Goal: Use online tool/utility: Utilize a website feature to perform a specific function

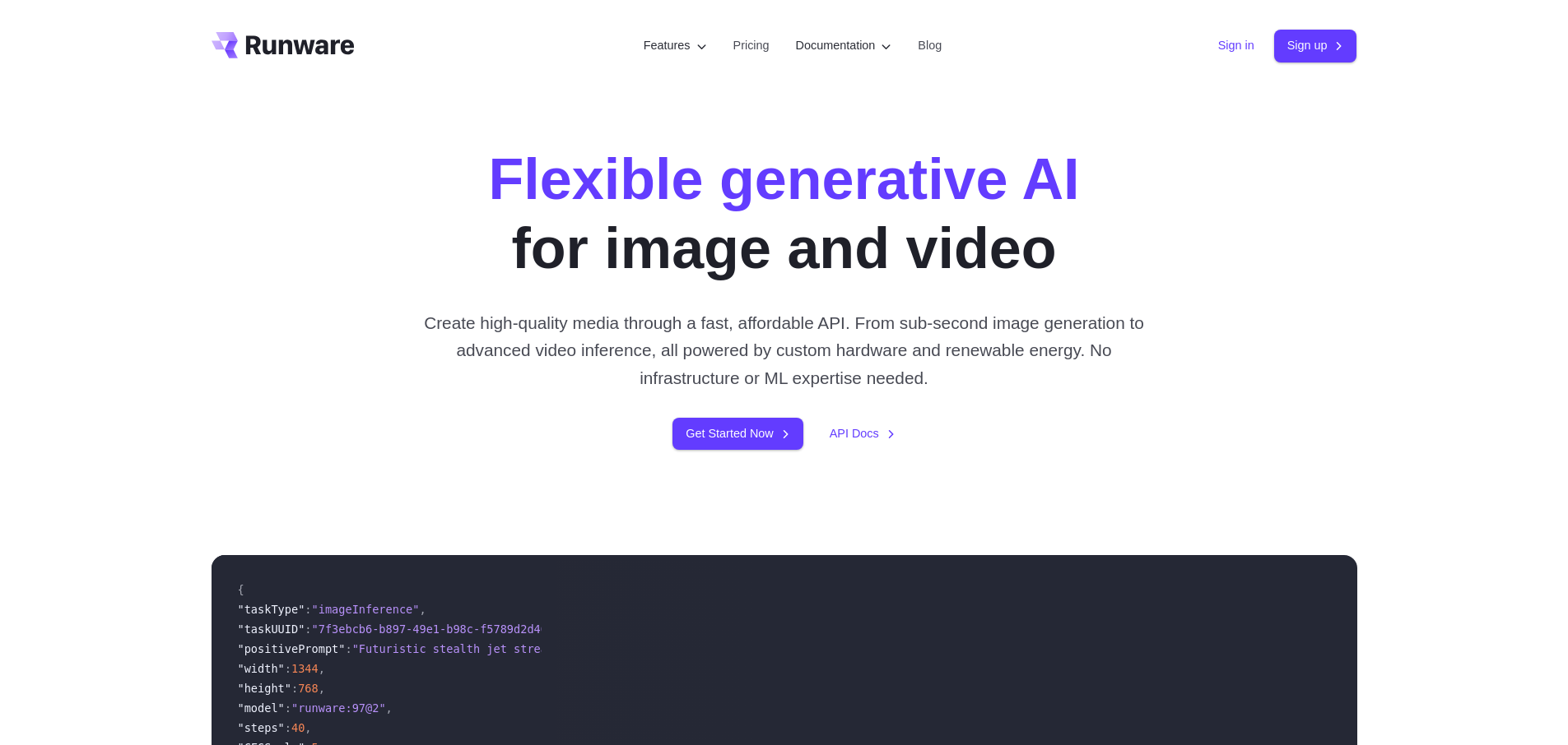
click at [1218, 44] on link "Sign in" at bounding box center [1236, 45] width 36 height 19
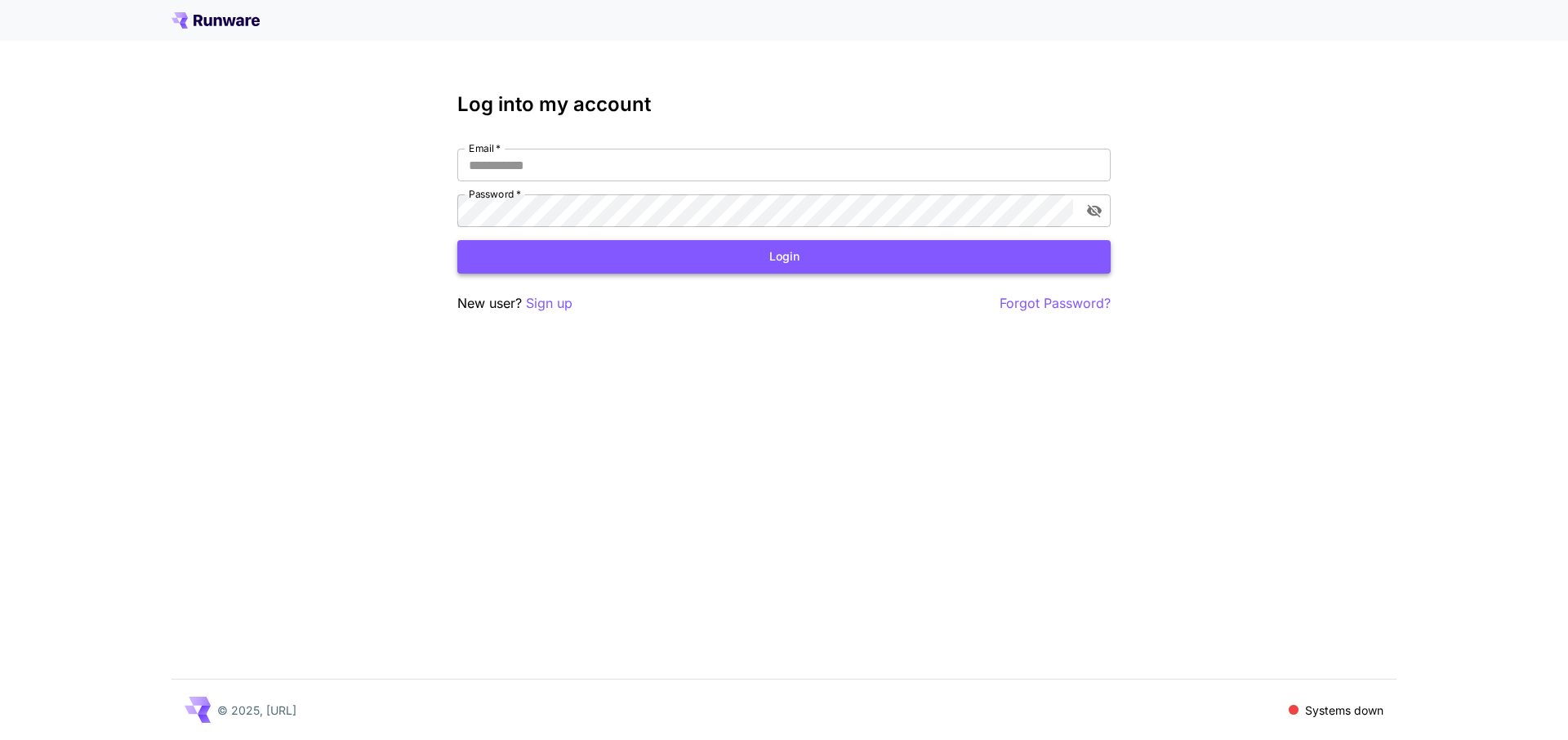
type input "**********"
click at [800, 259] on button "Login" at bounding box center [784, 257] width 653 height 33
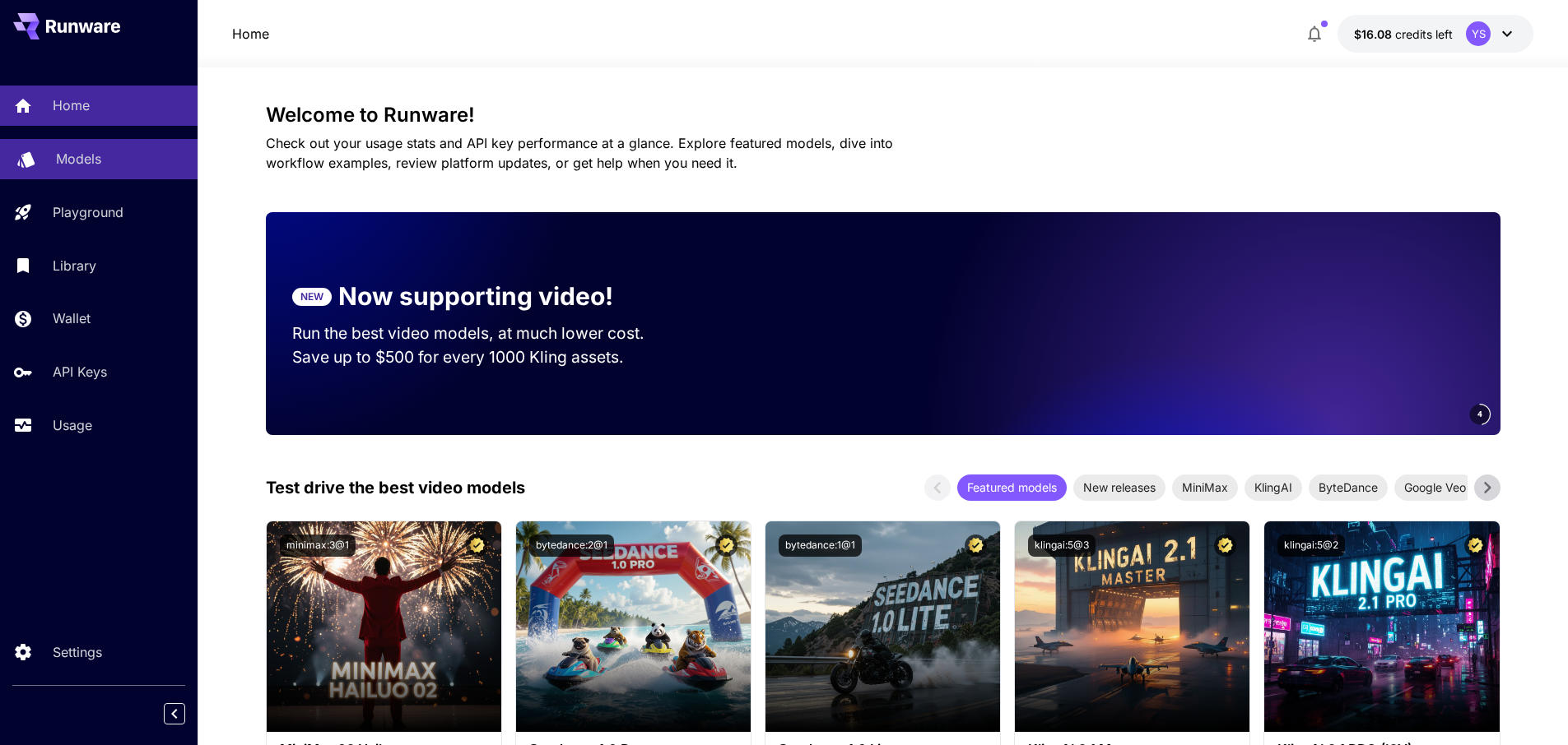
click at [77, 164] on p "Models" at bounding box center [78, 159] width 45 height 20
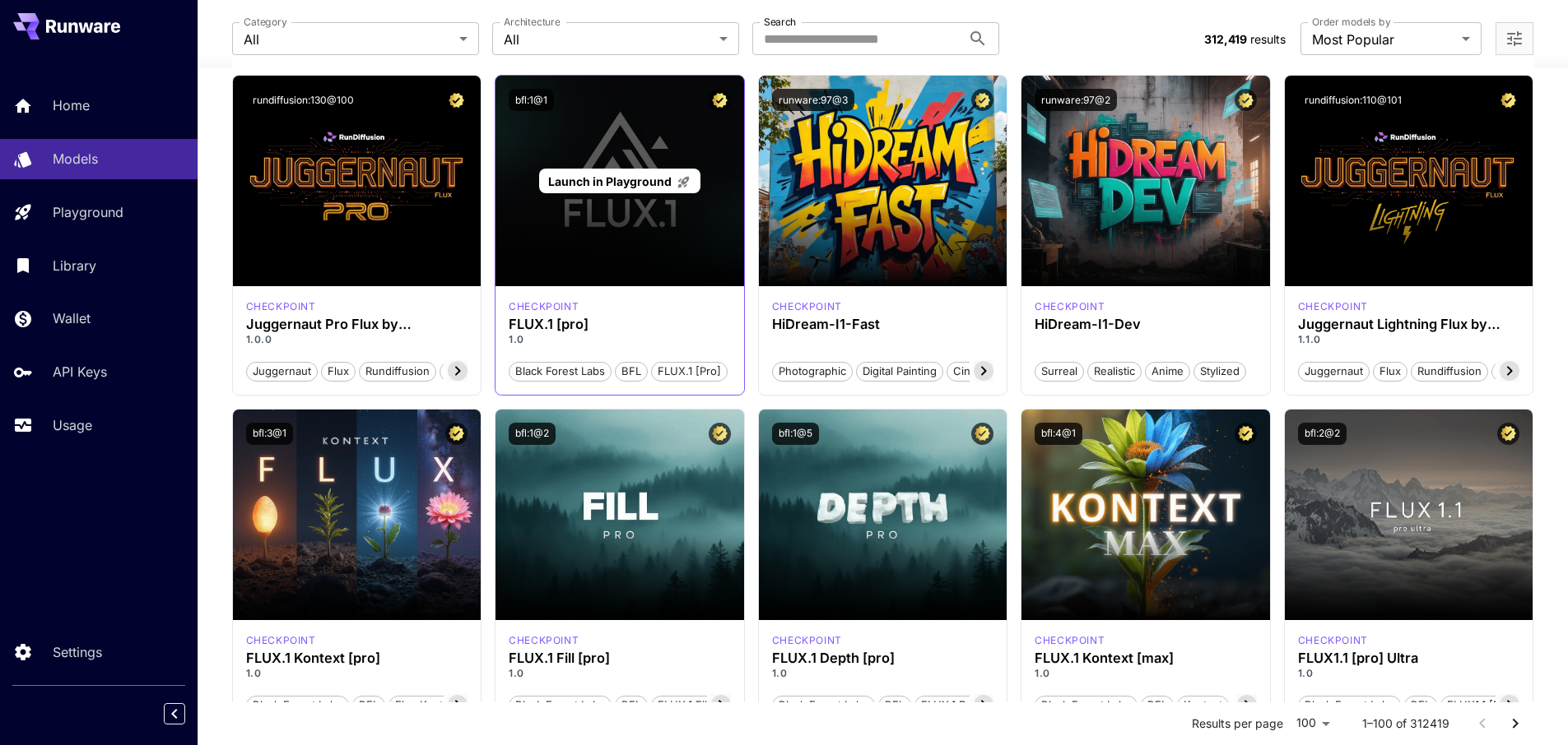
scroll to position [164, 0]
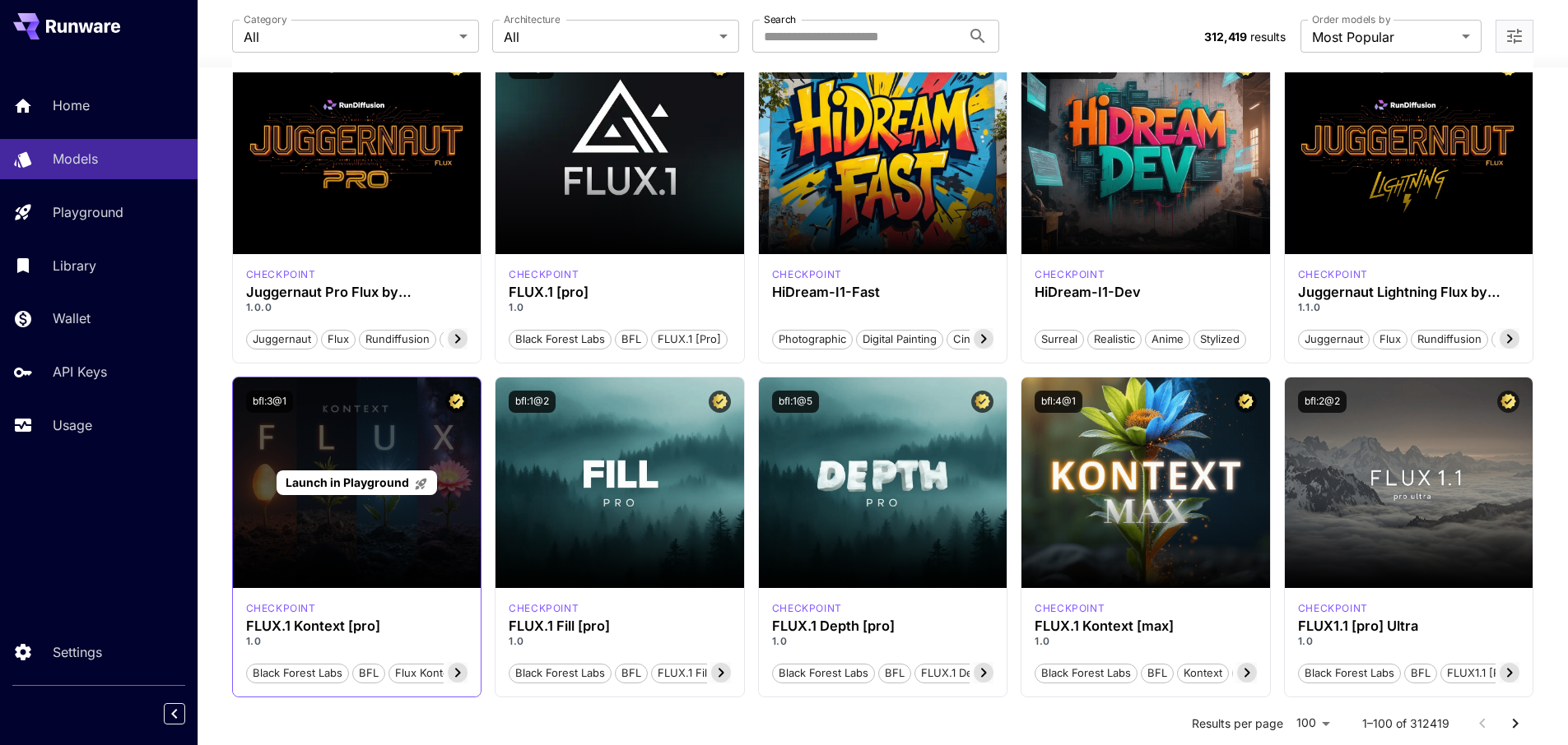
click at [368, 531] on div "Launch in Playground" at bounding box center [357, 482] width 248 height 210
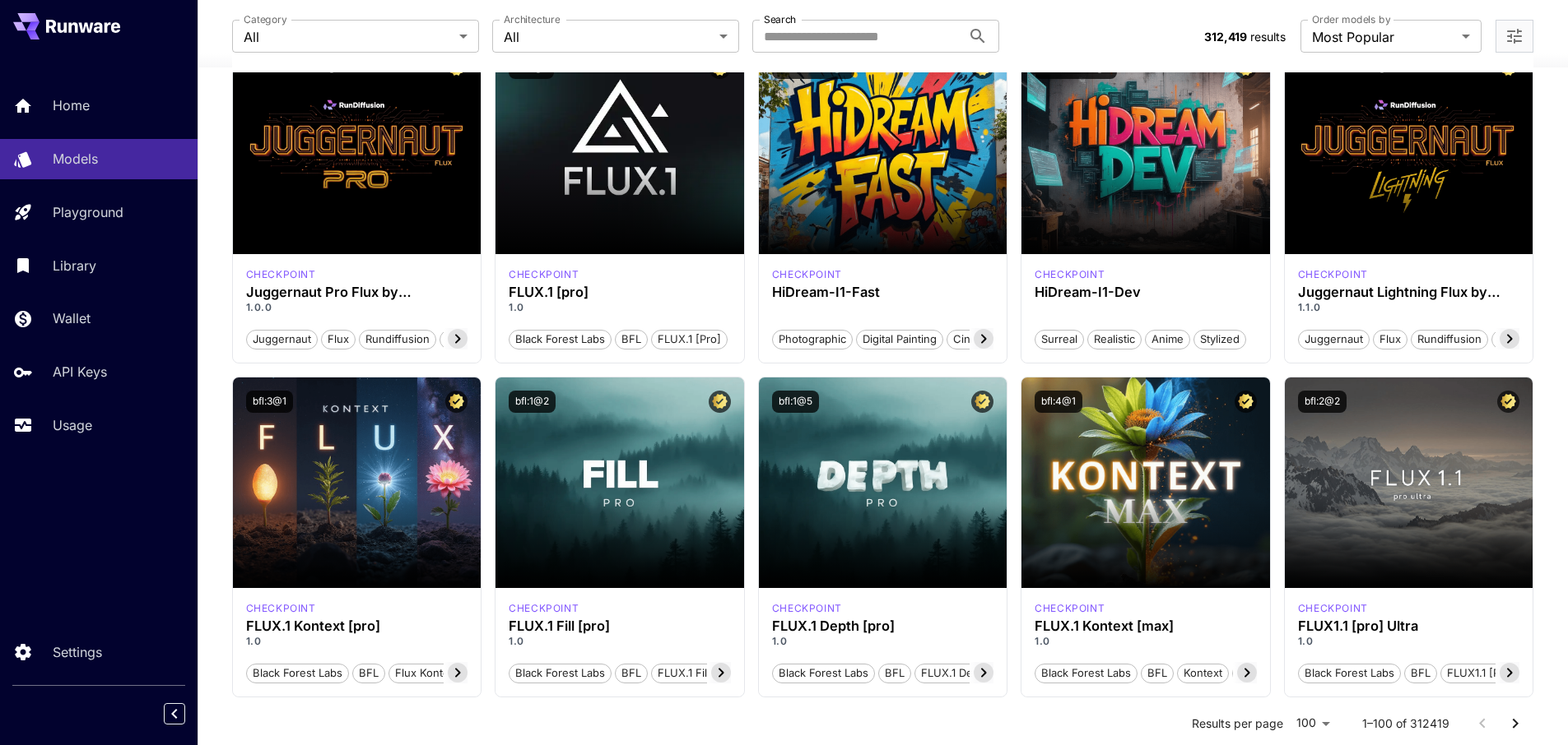
click at [368, 472] on div "Launch in Playground" at bounding box center [357, 483] width 161 height 26
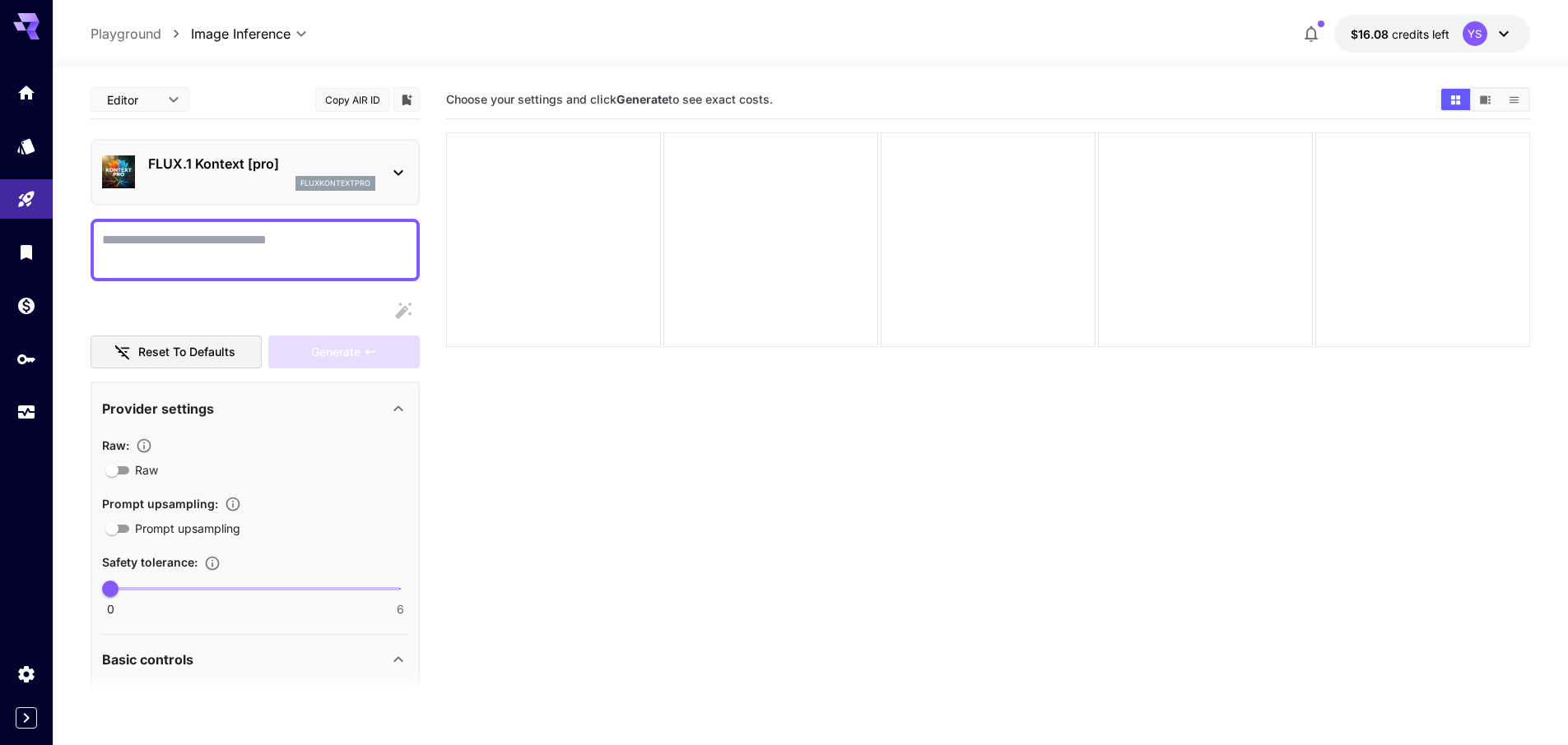
scroll to position [488, 0]
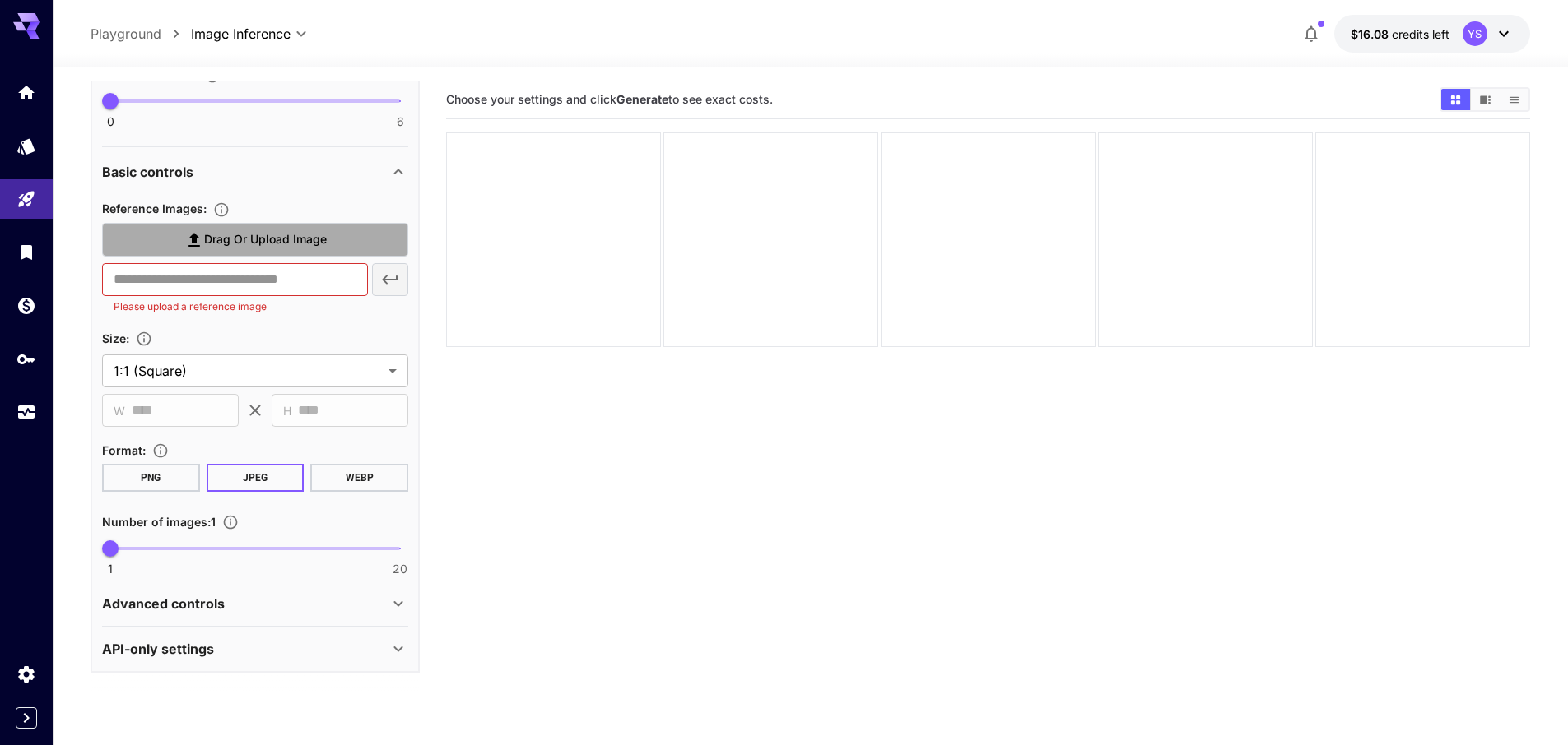
click at [335, 252] on label "Drag or upload image" at bounding box center [255, 239] width 306 height 34
click at [0, 0] on input "Drag or upload image" at bounding box center [0, 0] width 0 height 0
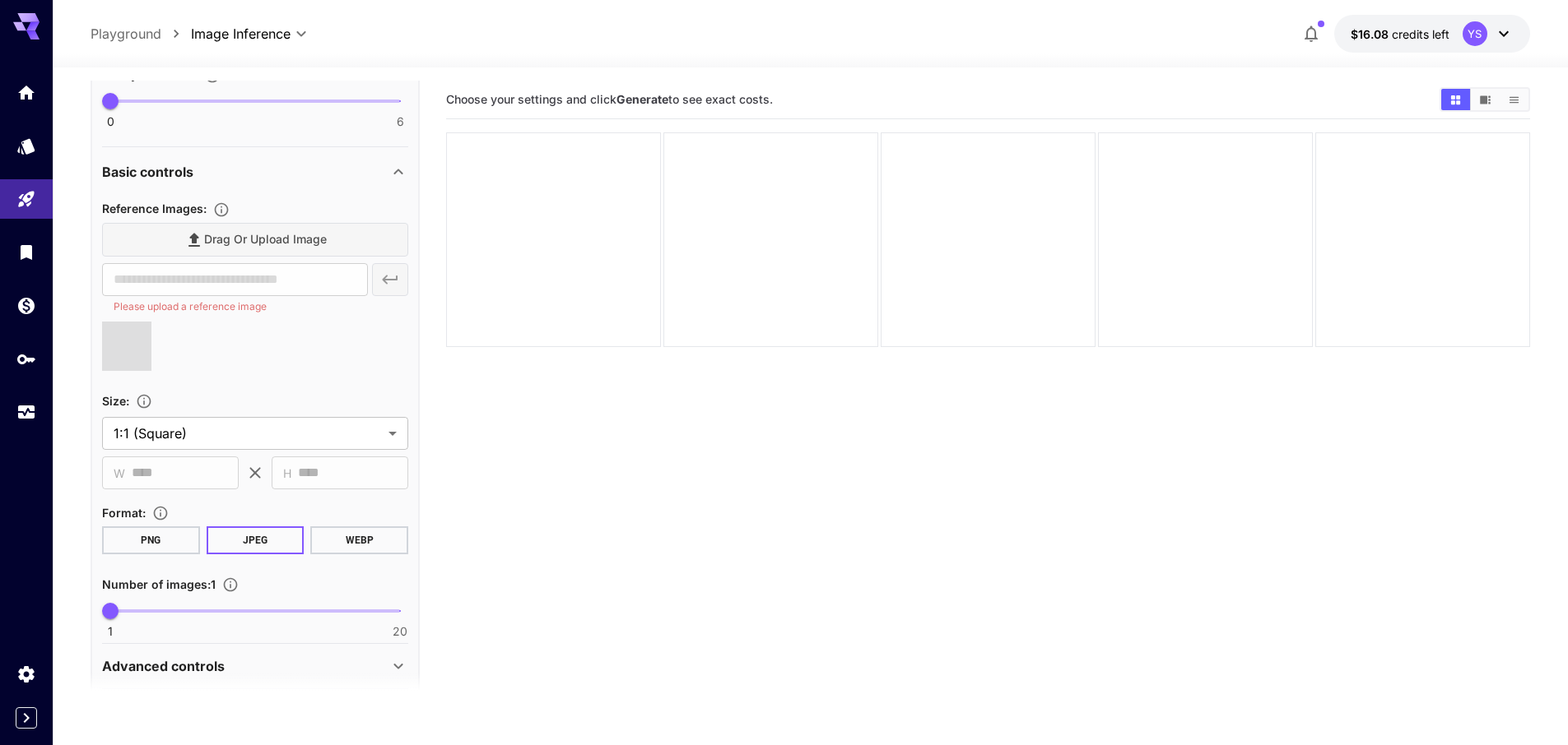
type input "**********"
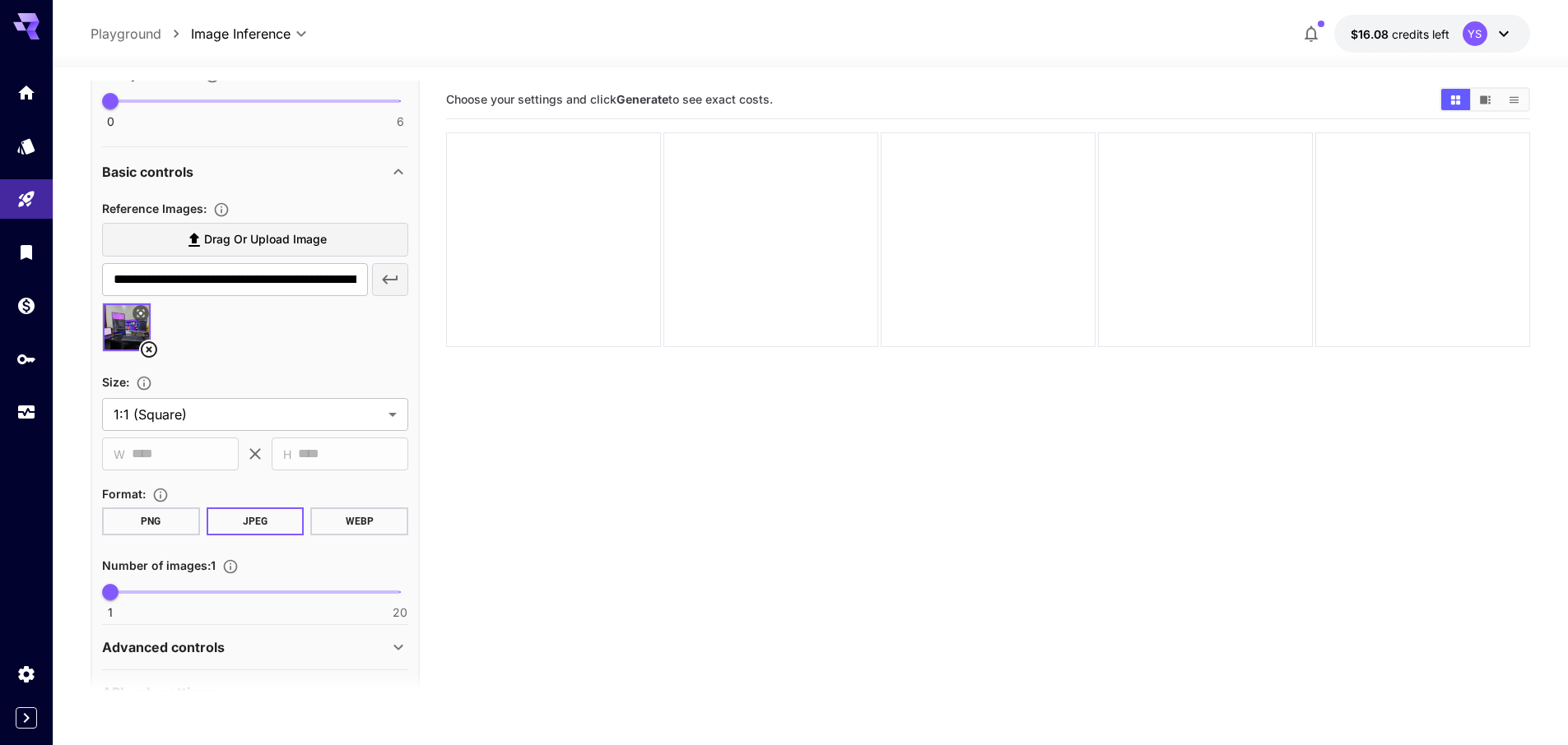
click at [177, 518] on button "PNG" at bounding box center [151, 522] width 98 height 28
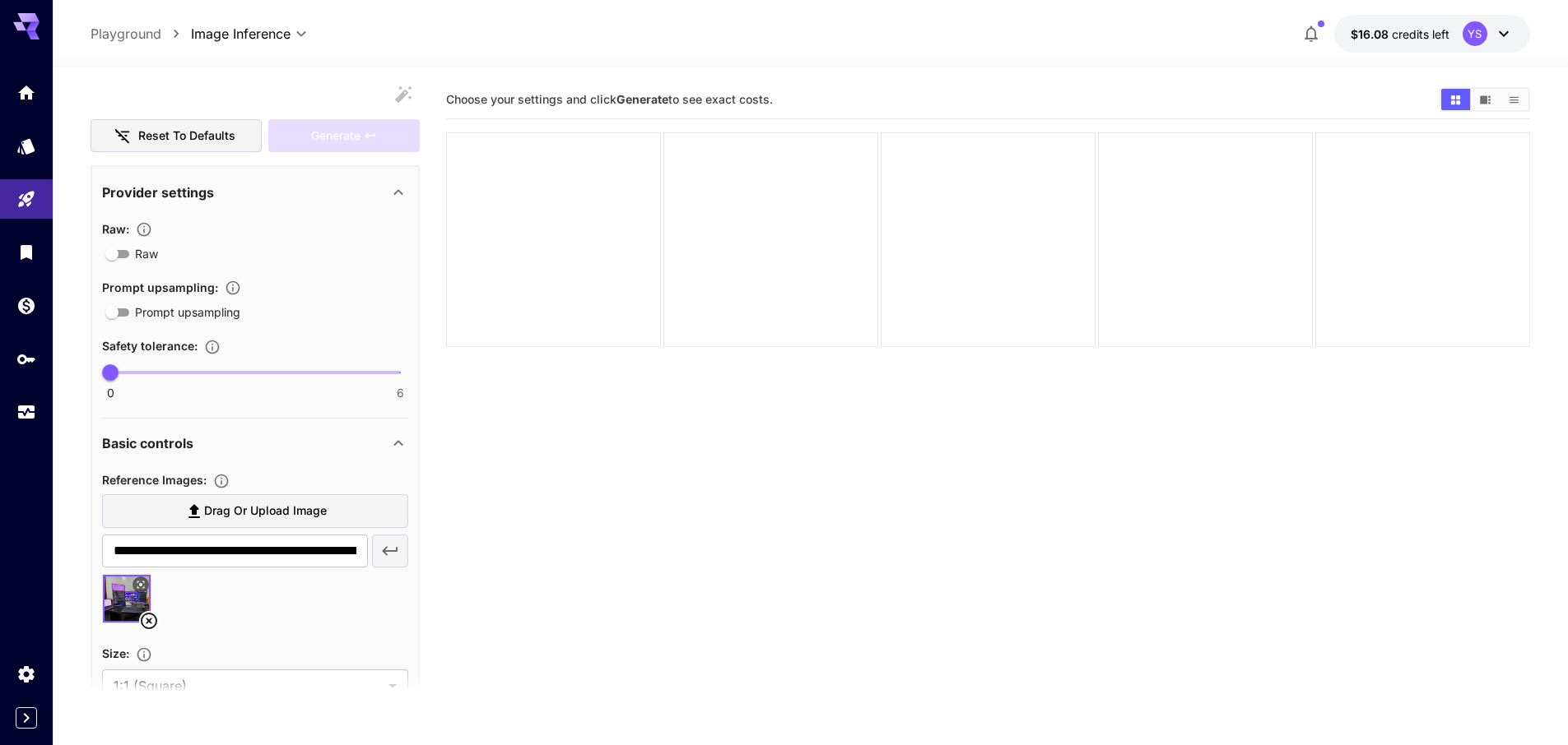
scroll to position [0, 0]
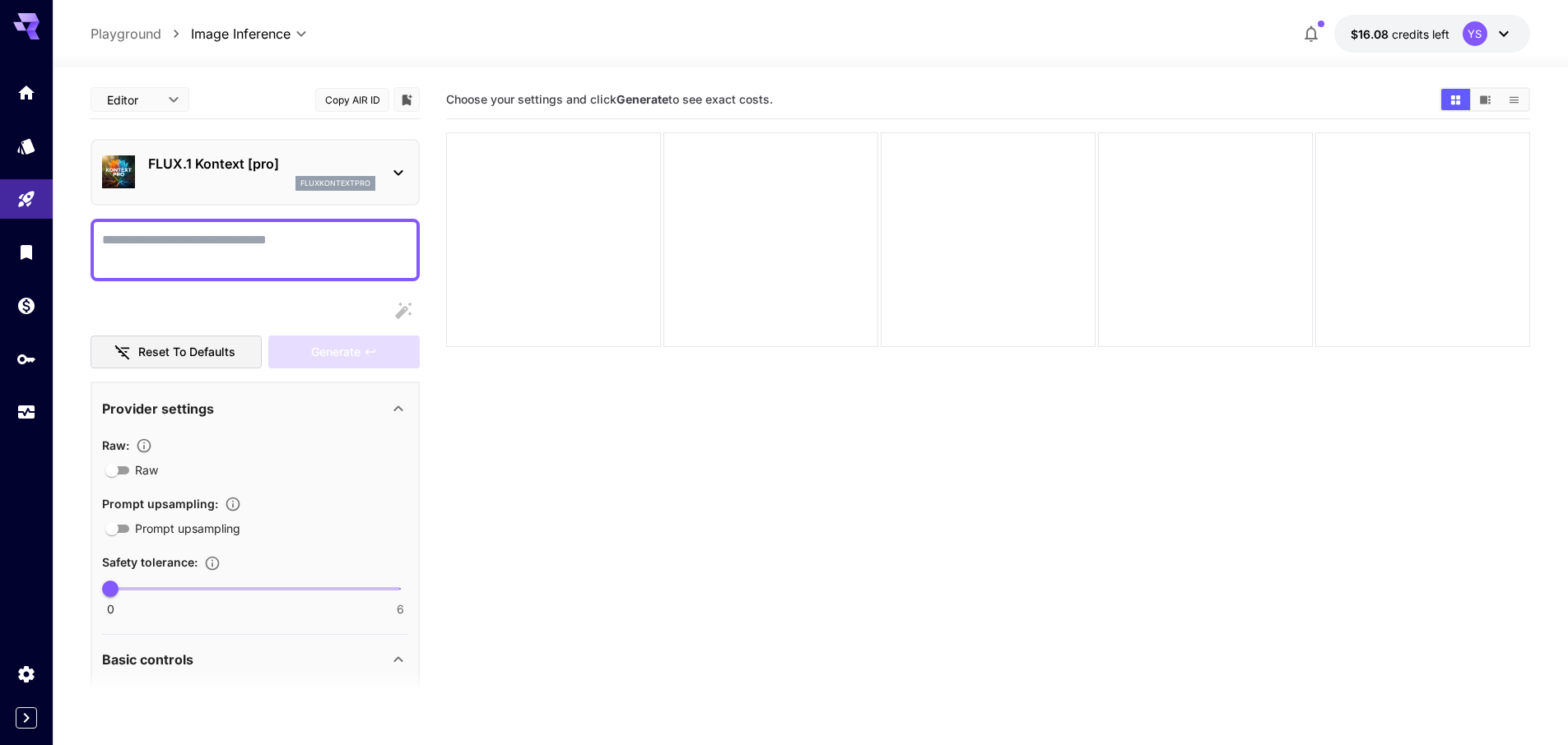
click at [250, 245] on textarea "Raw" at bounding box center [255, 250] width 306 height 40
paste textarea "**********"
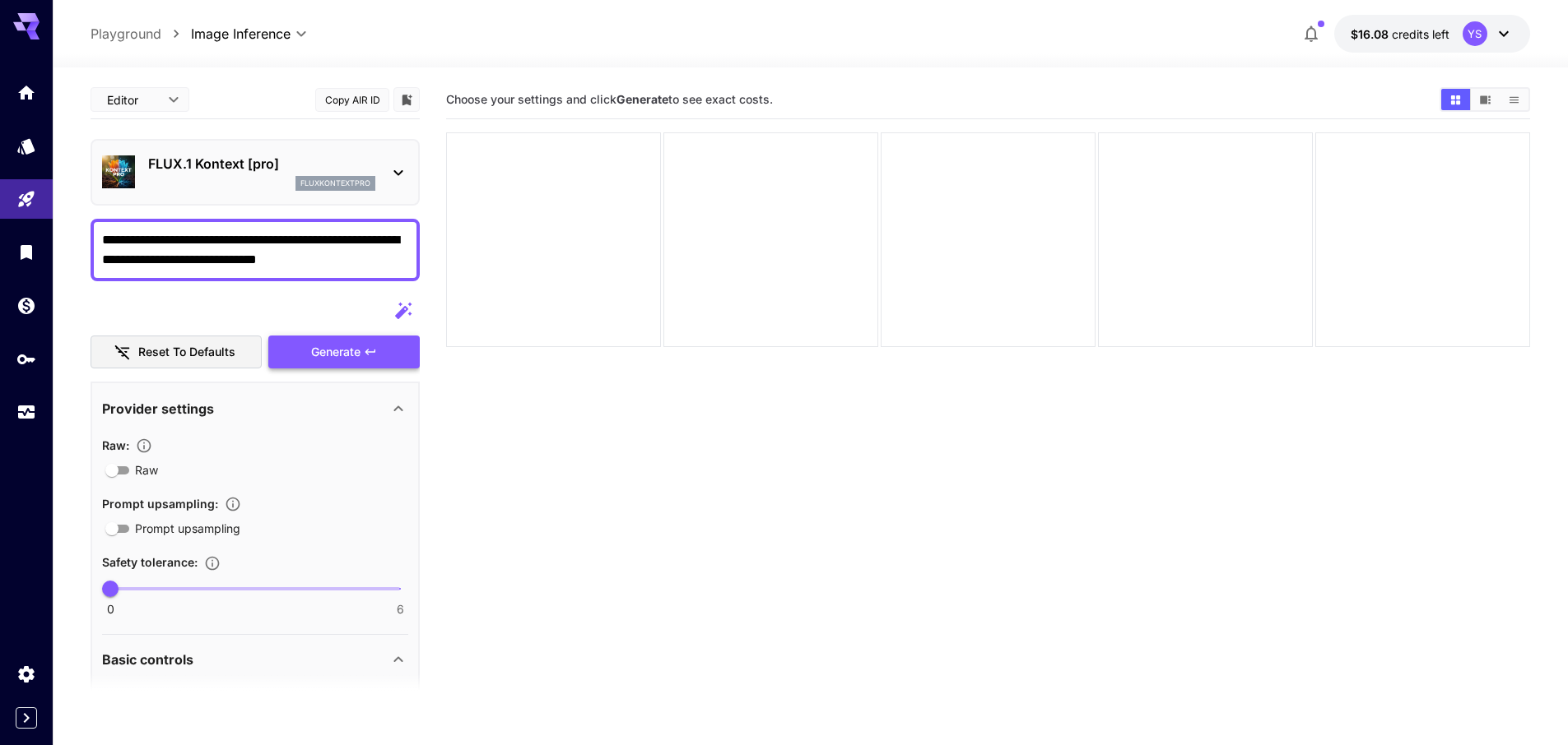
type textarea "**********"
click at [352, 348] on span "Generate" at bounding box center [336, 352] width 50 height 20
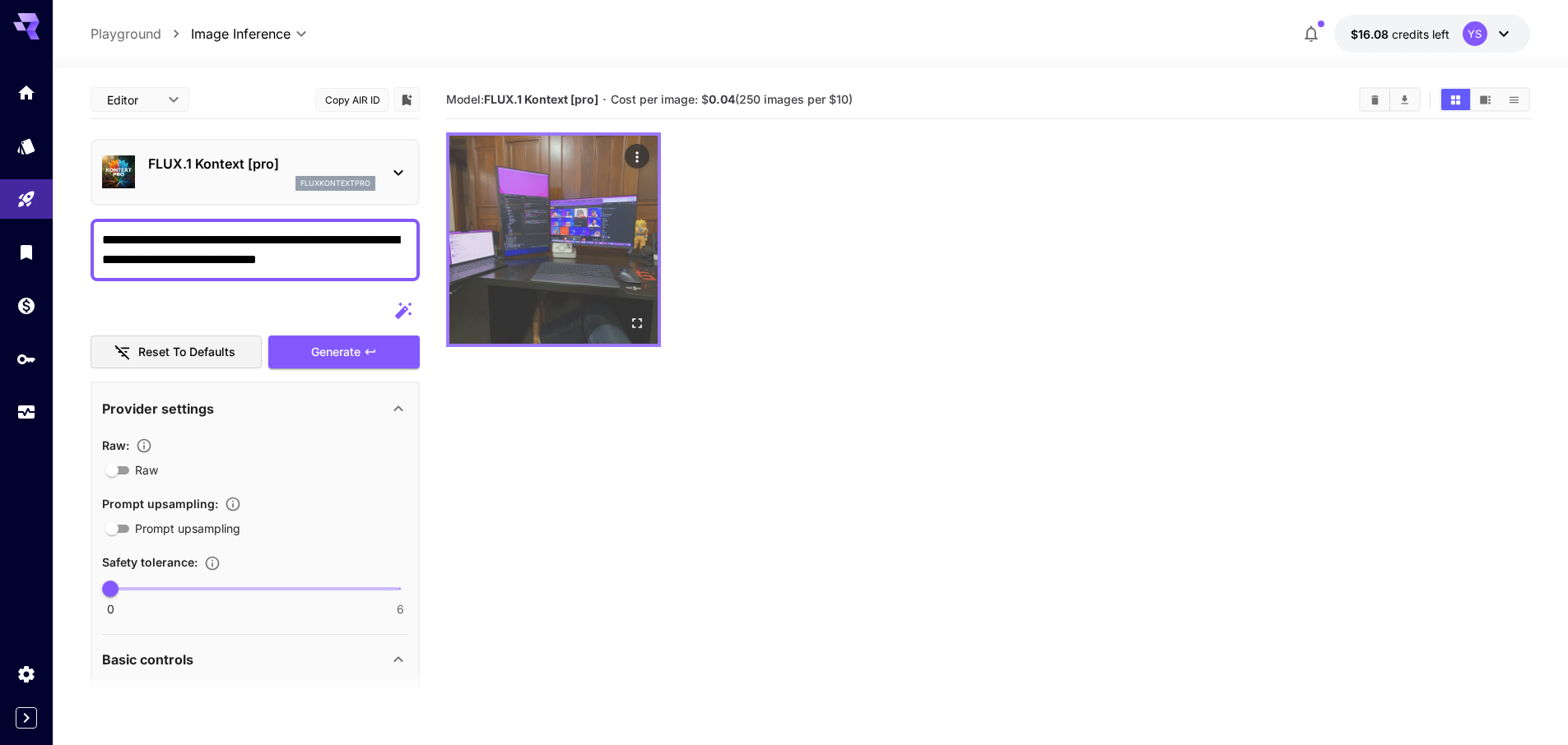
click at [582, 250] on img at bounding box center [553, 239] width 209 height 208
click at [634, 318] on icon "Open in fullscreen" at bounding box center [636, 323] width 10 height 10
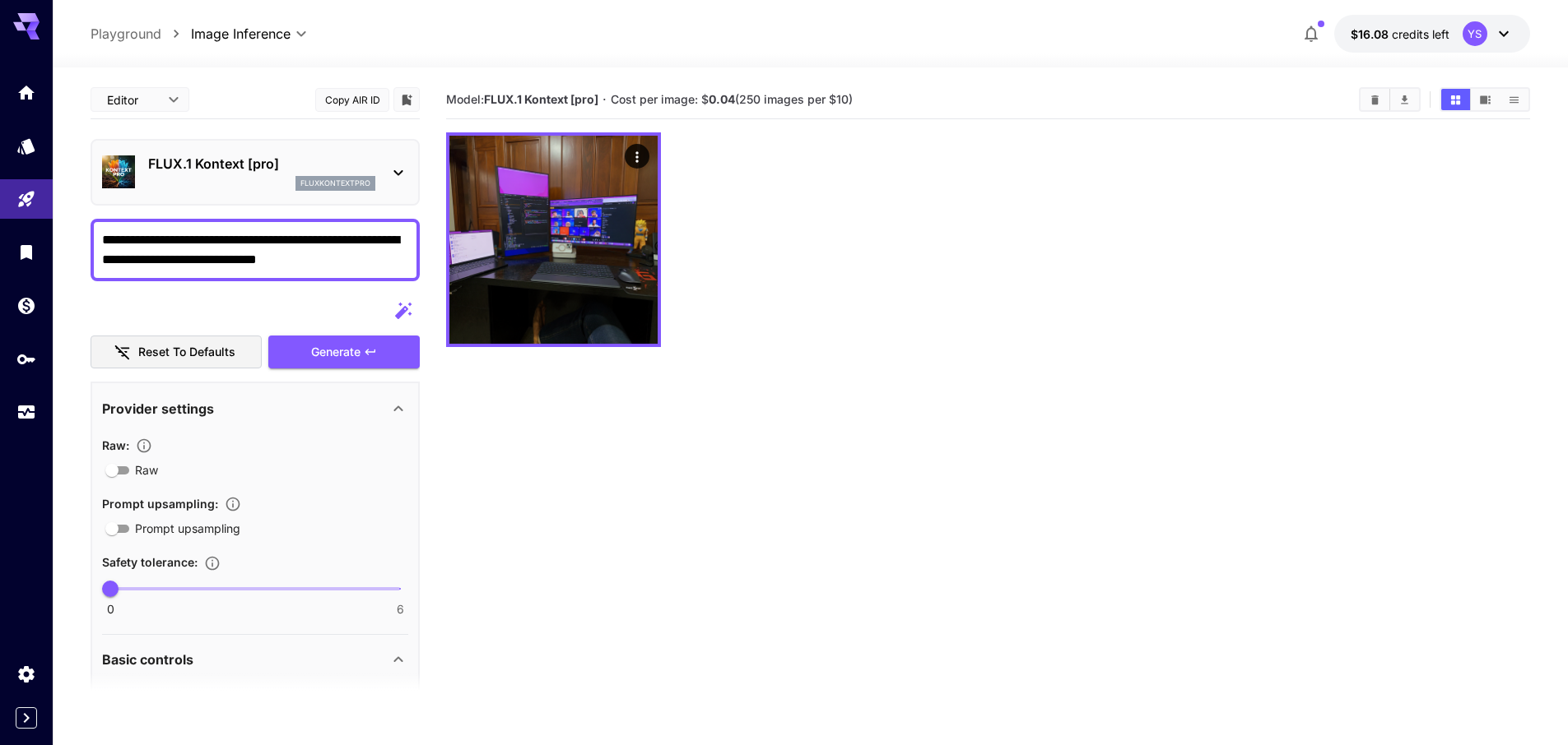
click at [588, 484] on section "Model: FLUX.1 Kontext [pro] · Cost per image: $ 0.04 (250 images per $10)" at bounding box center [989, 453] width 1084 height 745
click at [780, 424] on section "Model: FLUX.1 Kontext [pro] · Cost per image: $ 0.04 (250 images per $10)" at bounding box center [989, 453] width 1084 height 745
